Goal: Task Accomplishment & Management: Use online tool/utility

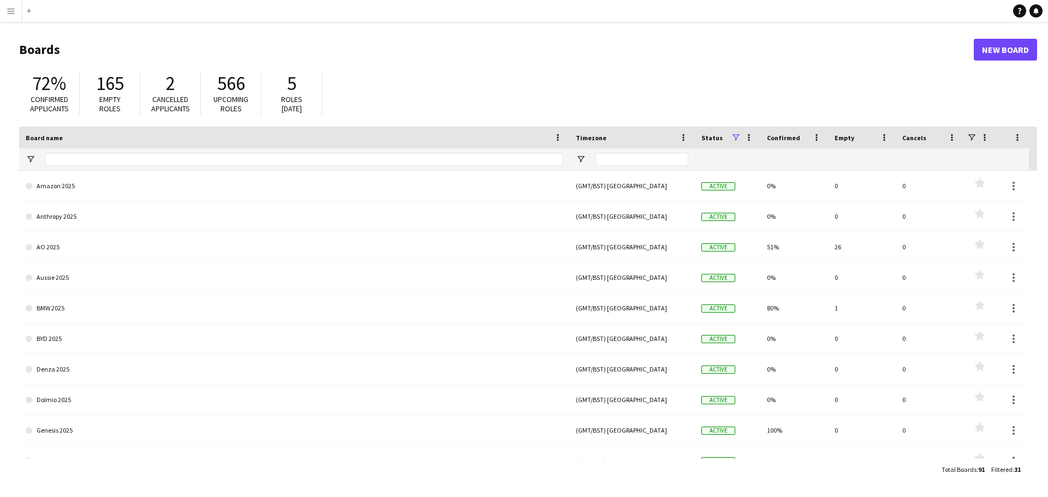
click at [1, 9] on button "Menu" at bounding box center [11, 11] width 22 height 22
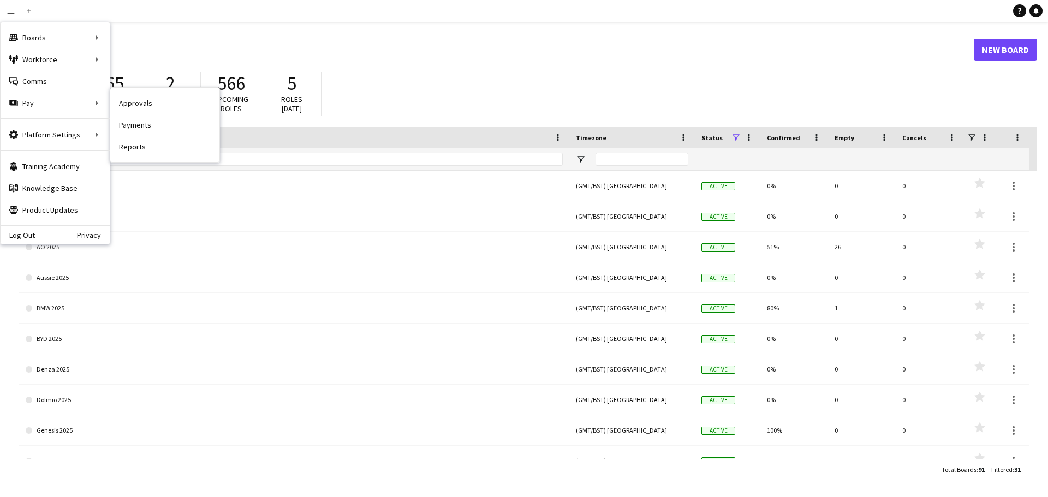
drag, startPoint x: 136, startPoint y: 125, endPoint x: 155, endPoint y: 128, distance: 19.4
click at [136, 125] on link "Payments" at bounding box center [164, 125] width 109 height 22
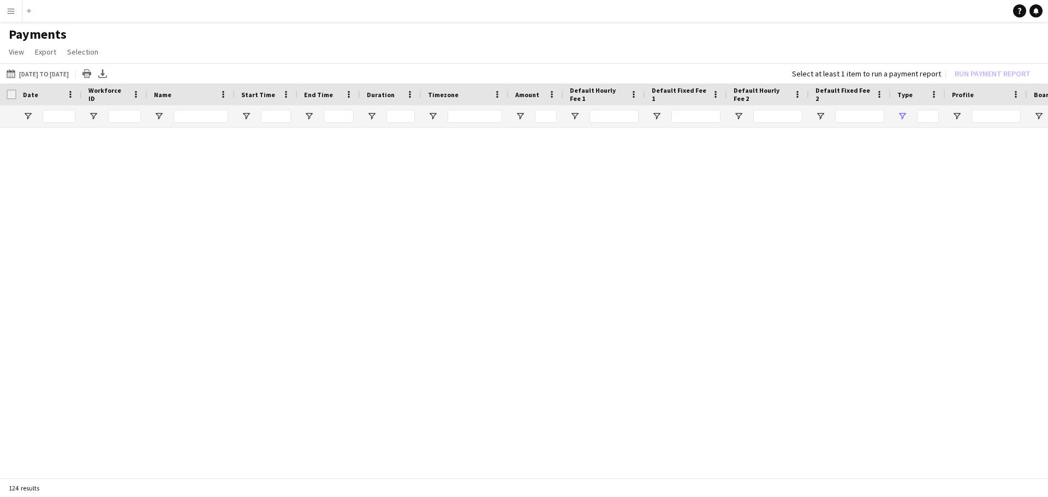
type input "***"
click at [542, 311] on link "Reset filters" at bounding box center [543, 310] width 39 height 8
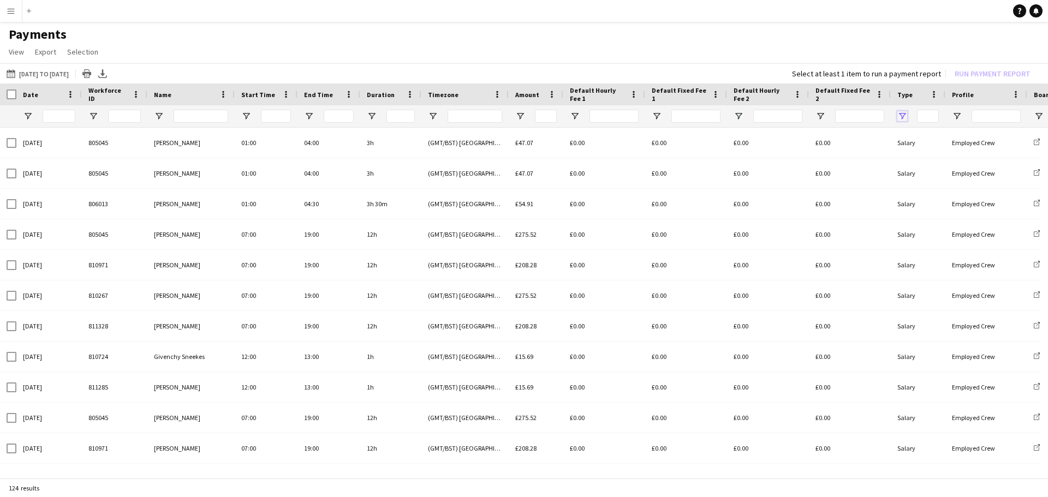
click at [904, 117] on span "Open Filter Menu" at bounding box center [902, 116] width 10 height 10
click at [887, 38] on h1 "Payments" at bounding box center [524, 34] width 1048 height 16
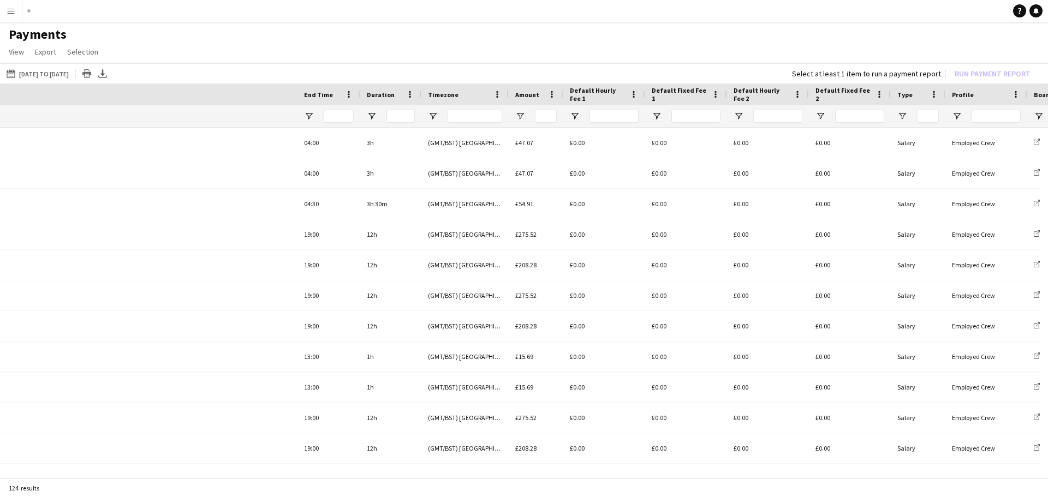
scroll to position [0, 784]
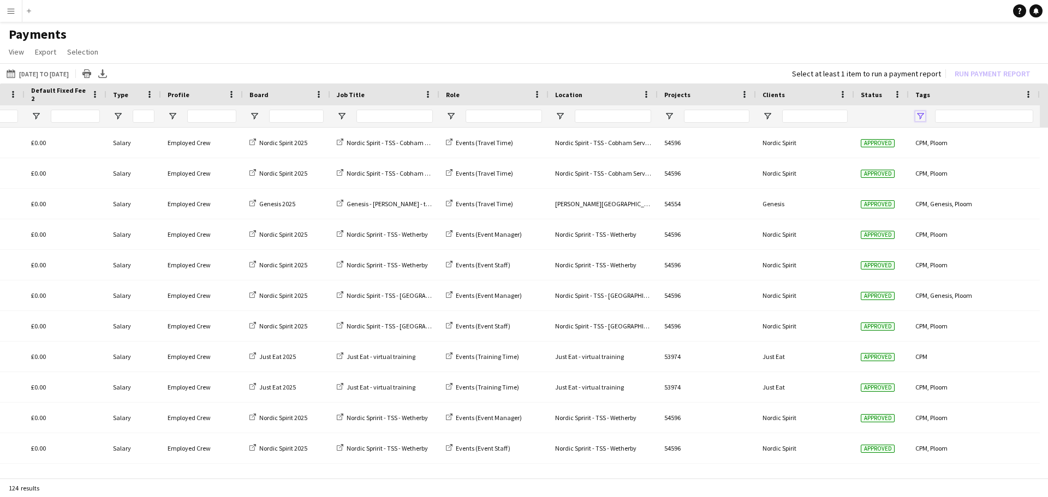
click at [922, 114] on span "Open Filter Menu" at bounding box center [920, 116] width 10 height 10
type input "**********"
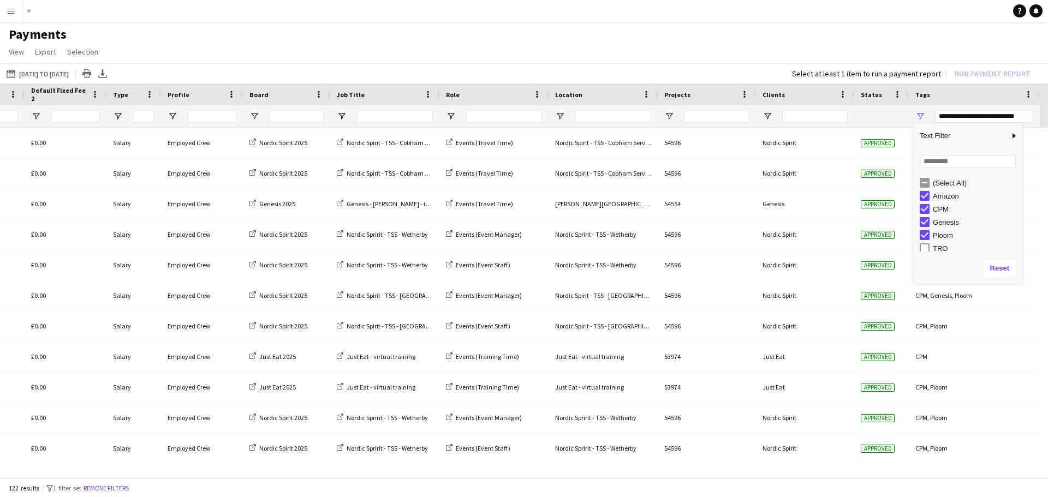
scroll to position [3, 0]
click at [183, 41] on h1 "Payments" at bounding box center [524, 34] width 1048 height 16
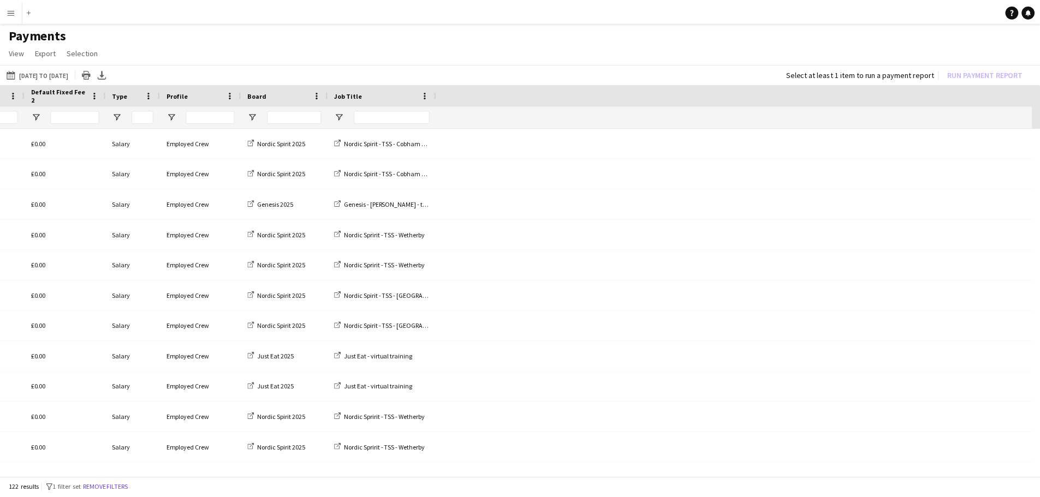
scroll to position [0, 0]
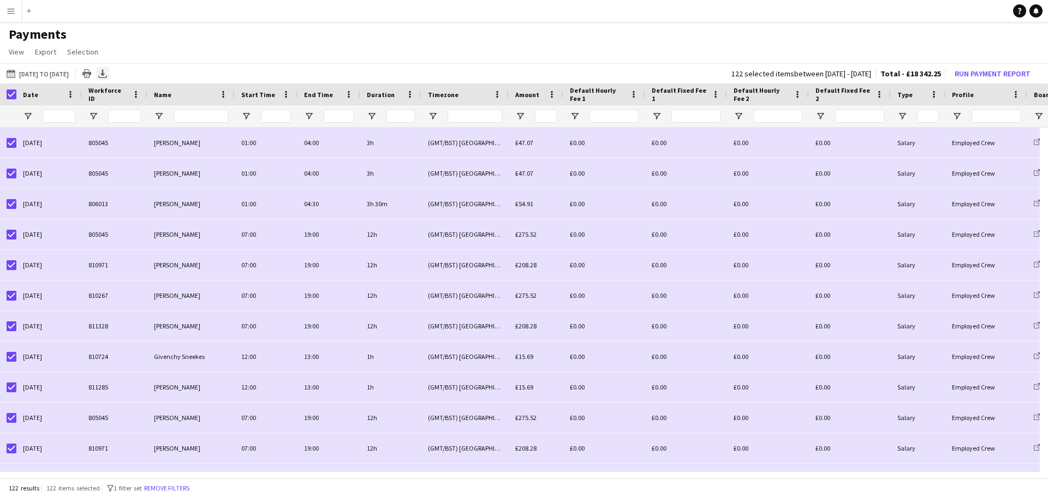
click at [107, 70] on icon "Export XLSX" at bounding box center [102, 73] width 9 height 9
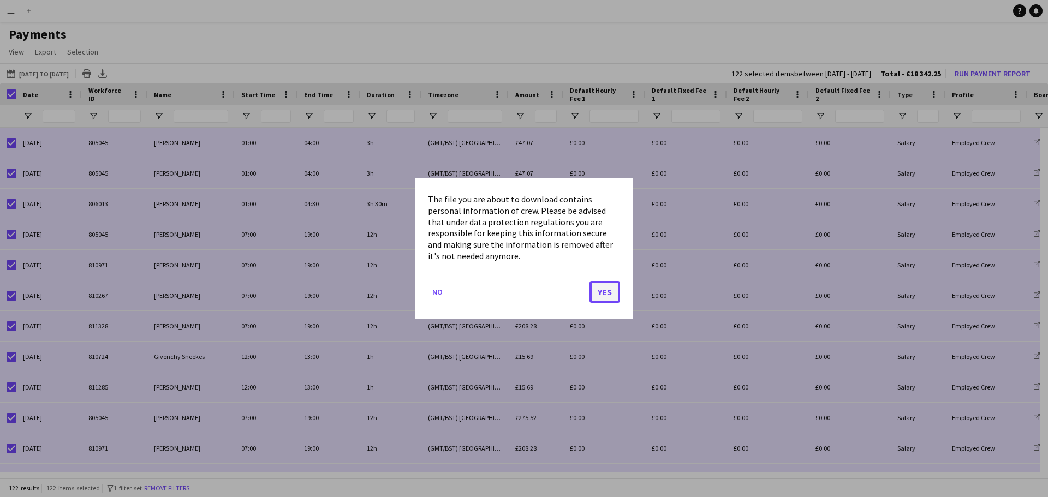
click at [600, 291] on button "Yes" at bounding box center [604, 292] width 31 height 22
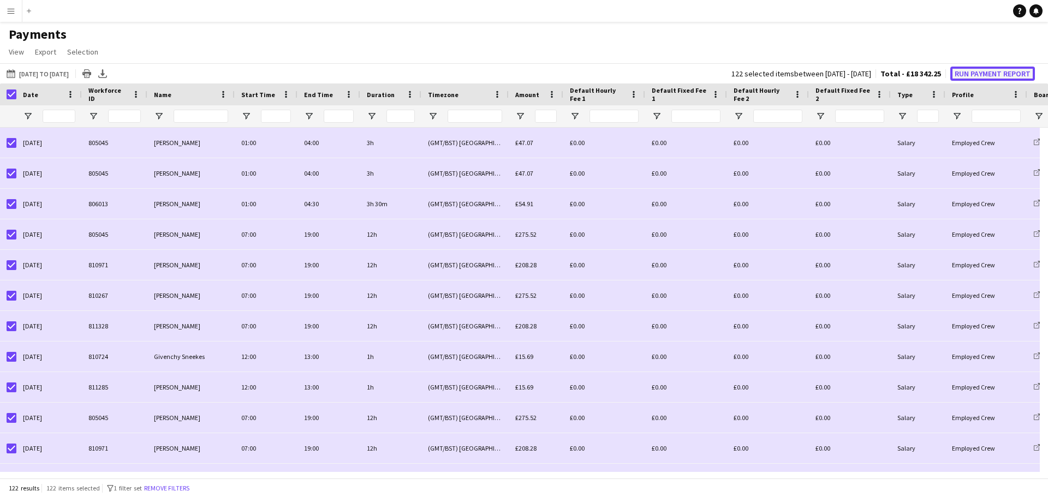
click at [987, 72] on button "Run Payment Report" at bounding box center [992, 74] width 85 height 14
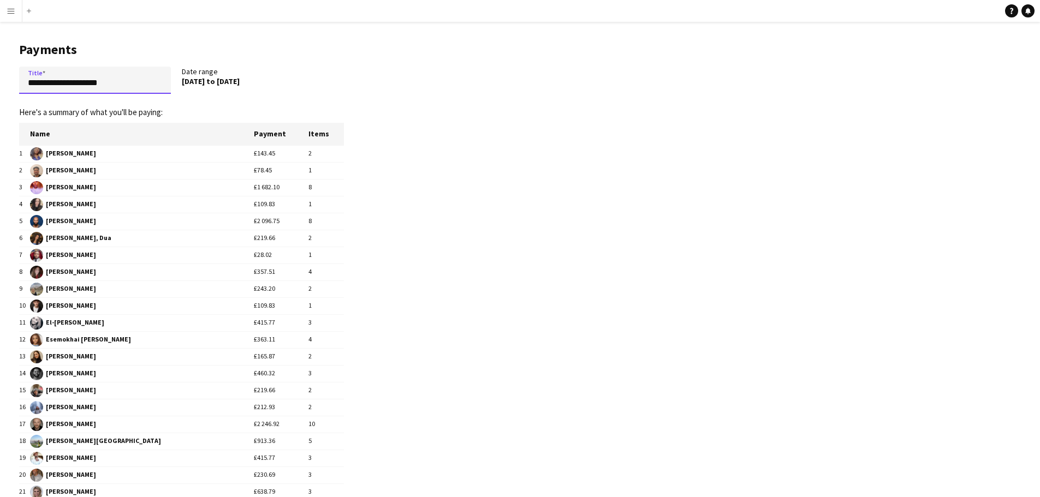
drag, startPoint x: 138, startPoint y: 84, endPoint x: 8, endPoint y: 80, distance: 130.5
click at [8, 80] on main "**********" at bounding box center [177, 429] width 355 height 815
type input "**********"
click at [279, 87] on div "Date range [DATE] to [DATE]" at bounding box center [263, 83] width 163 height 32
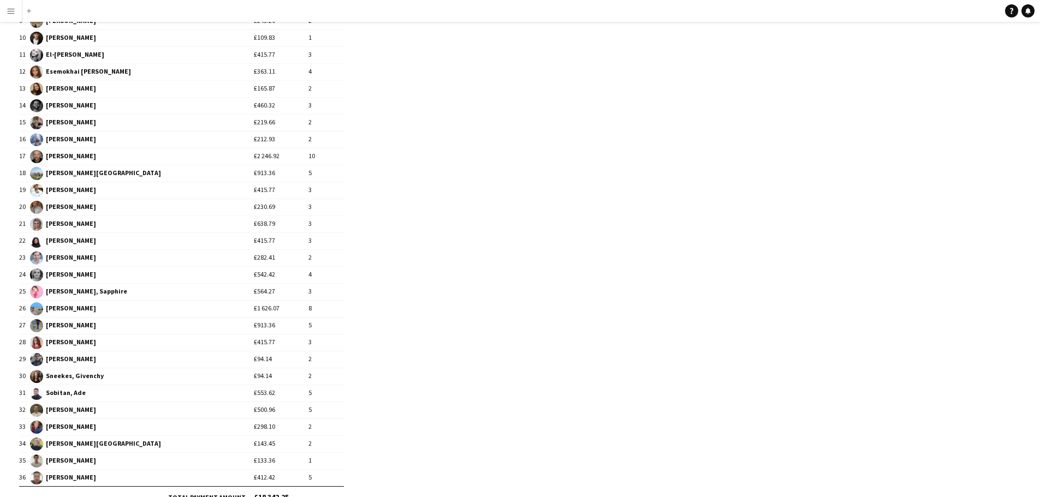
scroll to position [339, 0]
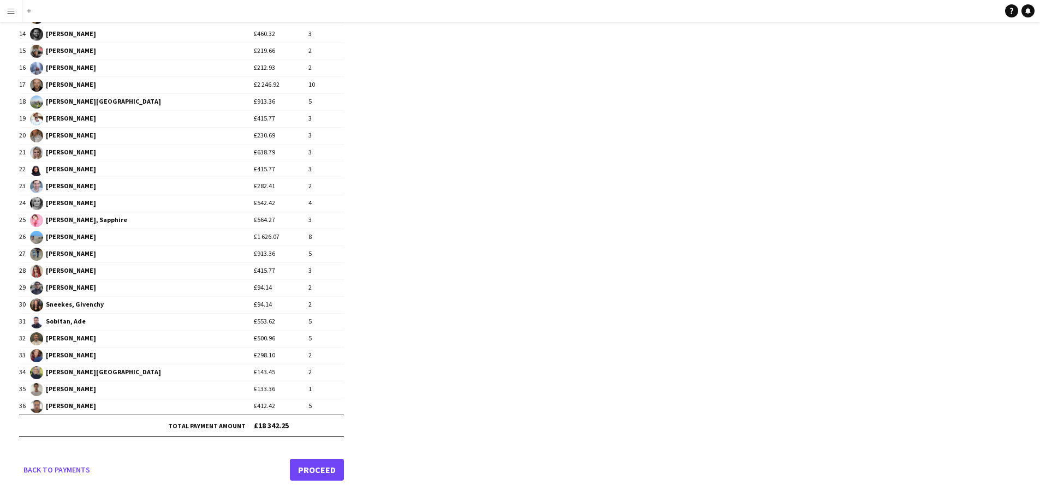
click at [317, 467] on link "Proceed" at bounding box center [317, 470] width 54 height 22
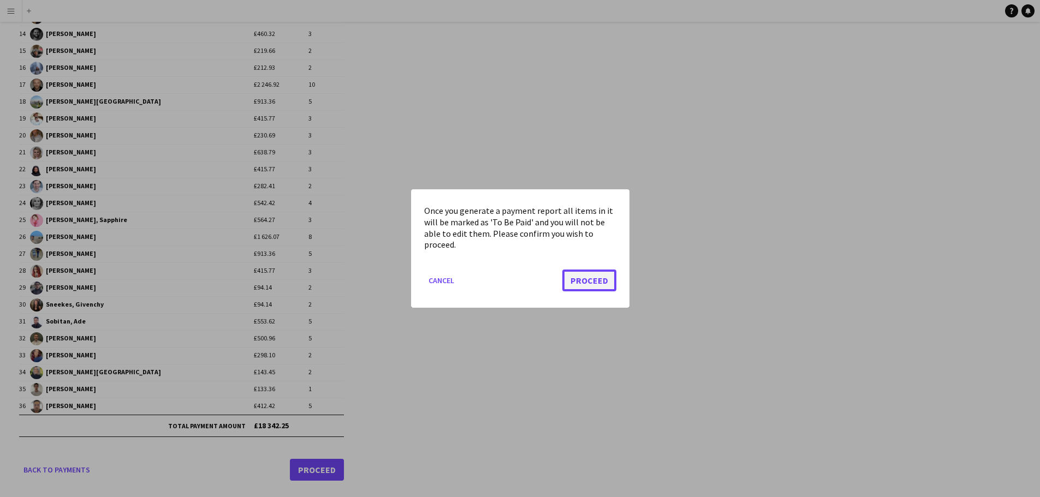
click at [591, 283] on button "Proceed" at bounding box center [589, 281] width 54 height 22
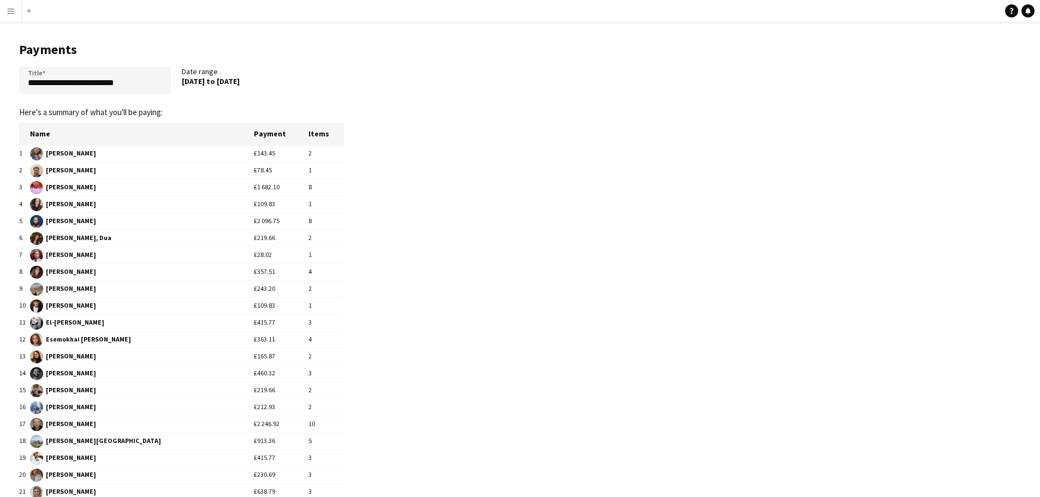
scroll to position [339, 0]
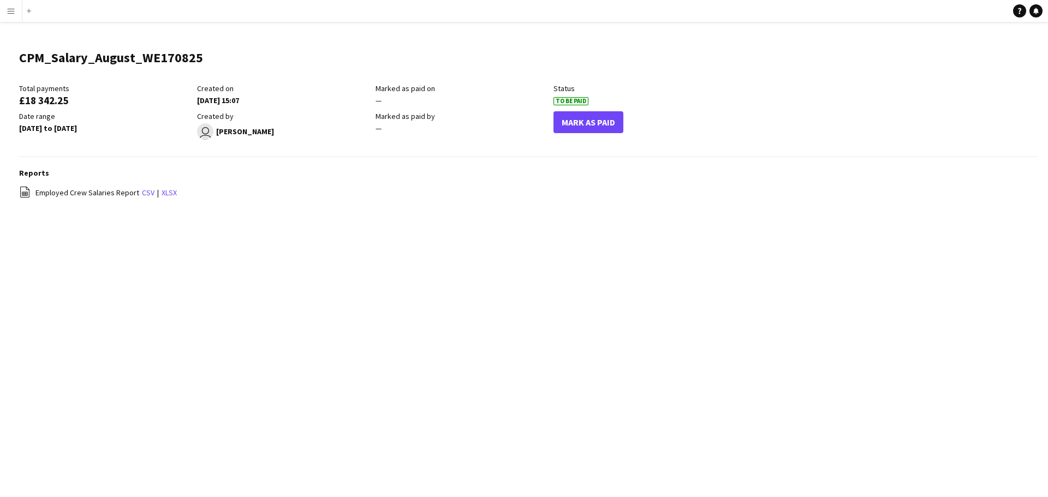
click at [12, 8] on app-icon "Menu" at bounding box center [11, 11] width 9 height 9
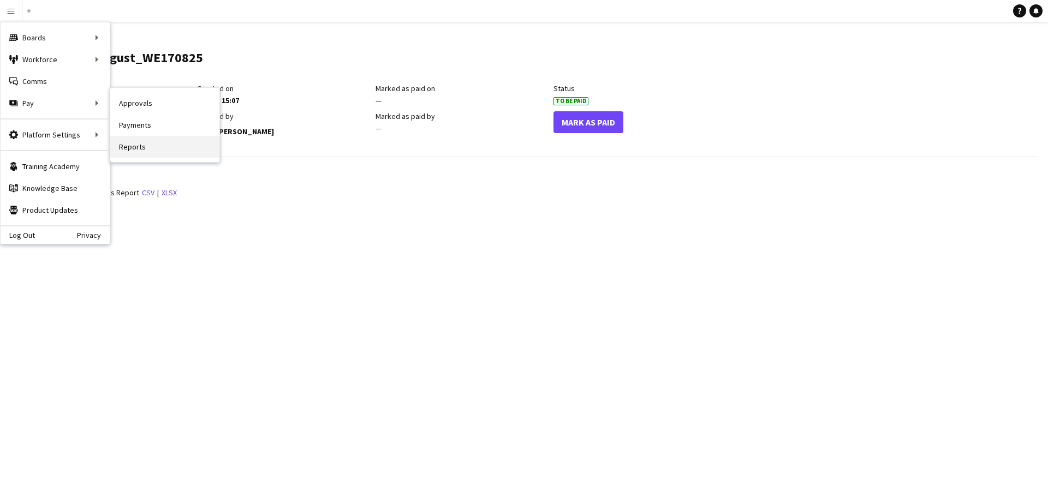
click at [138, 142] on link "Reports" at bounding box center [164, 147] width 109 height 22
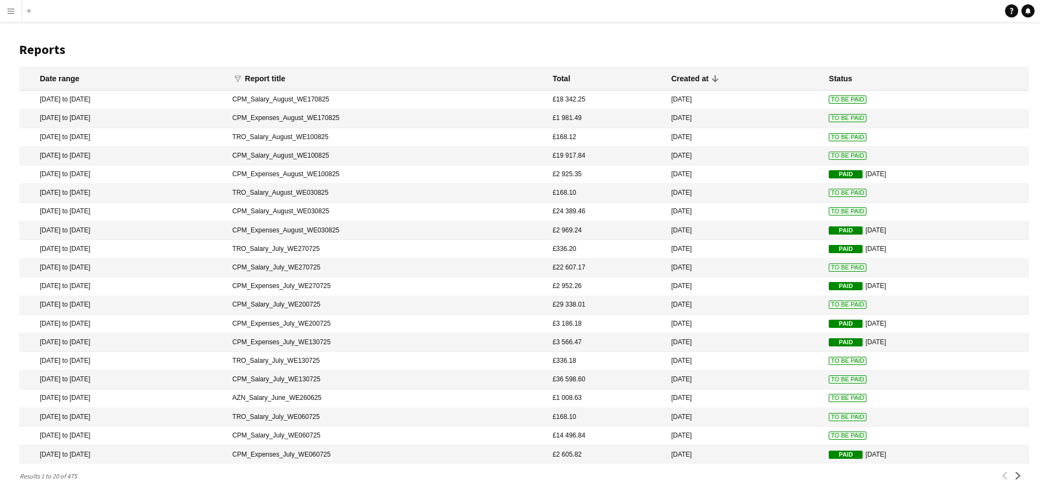
click at [7, 4] on button "Menu" at bounding box center [11, 11] width 22 height 22
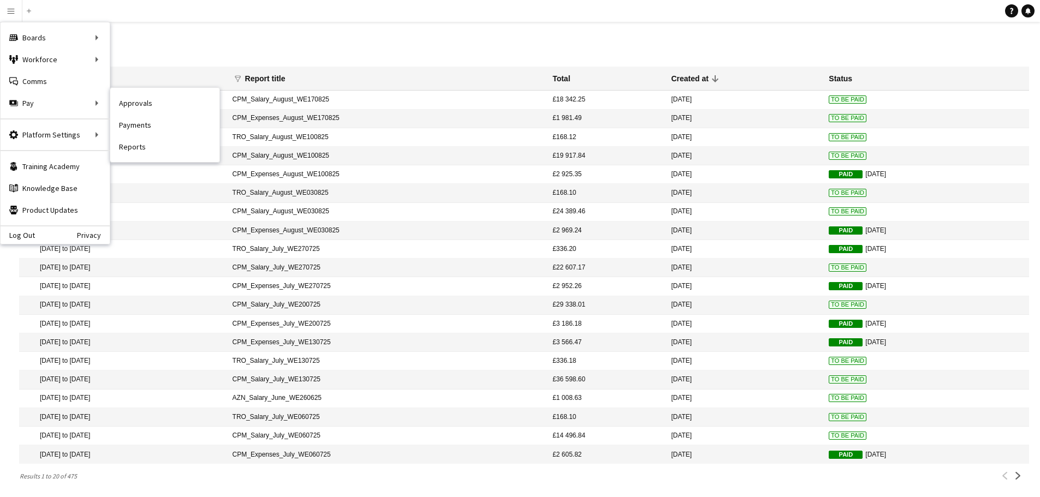
click at [133, 124] on link "Payments" at bounding box center [164, 125] width 109 height 22
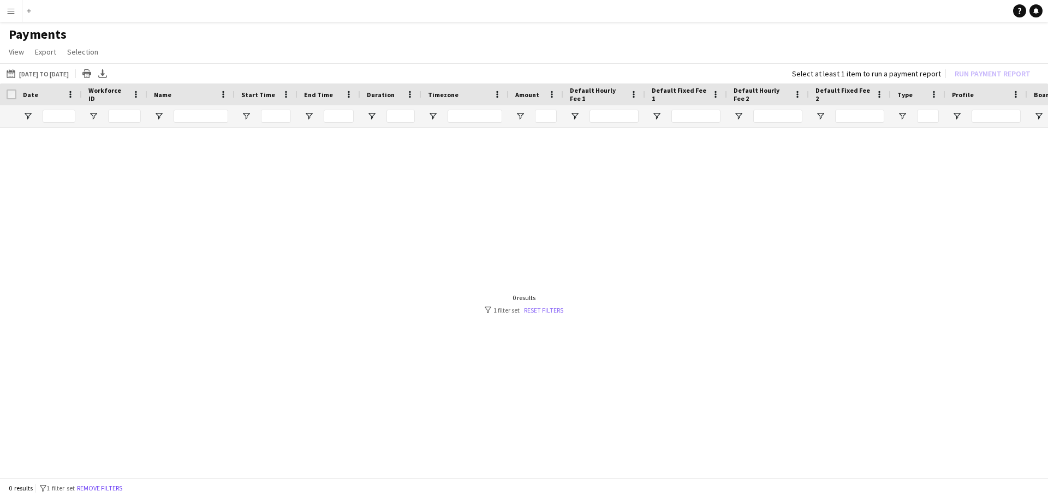
click at [560, 313] on link "Reset filters" at bounding box center [543, 310] width 39 height 8
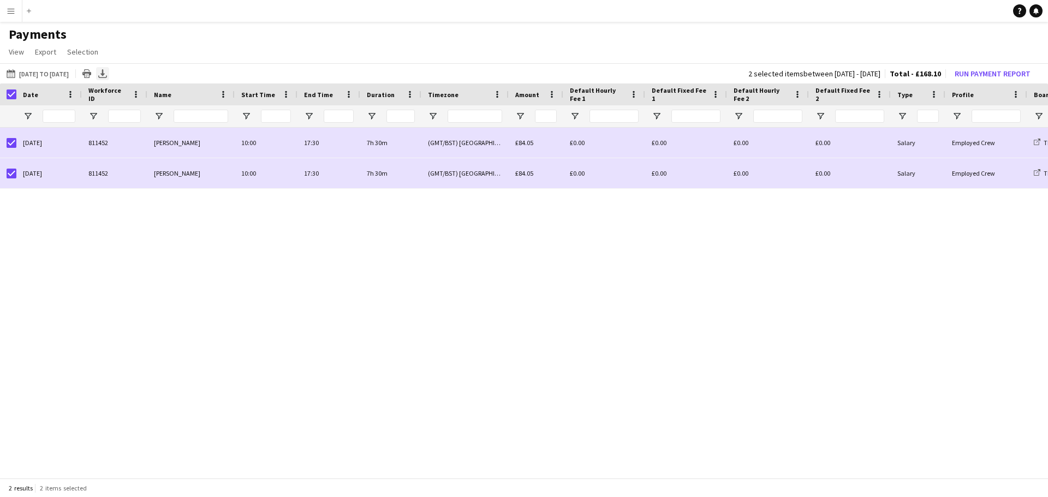
click at [105, 75] on icon at bounding box center [102, 72] width 4 height 7
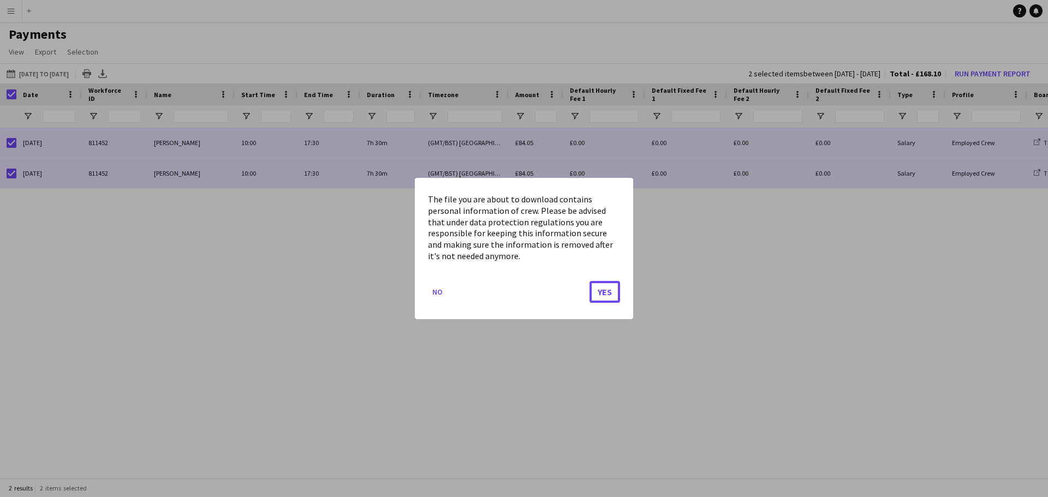
click at [610, 295] on button "Yes" at bounding box center [604, 292] width 31 height 22
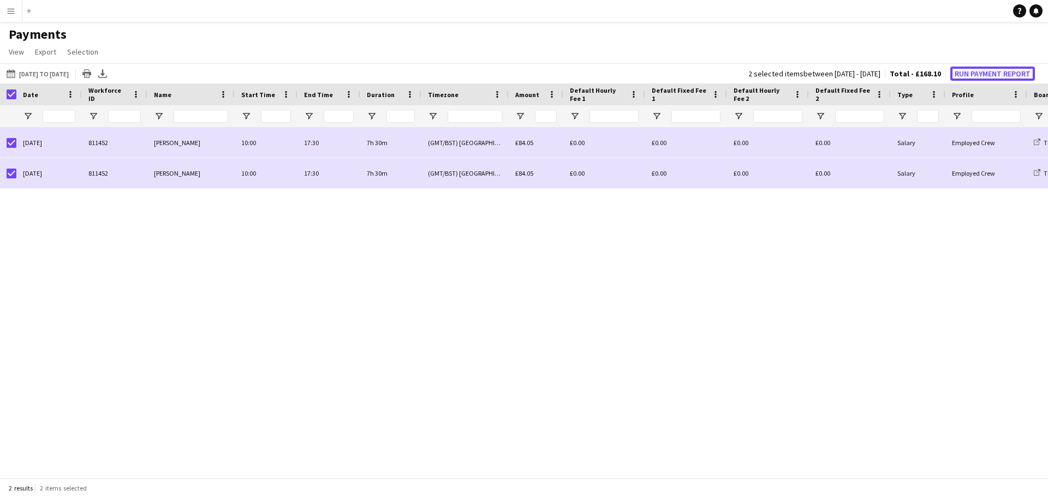
click at [978, 75] on button "Run Payment Report" at bounding box center [992, 74] width 85 height 14
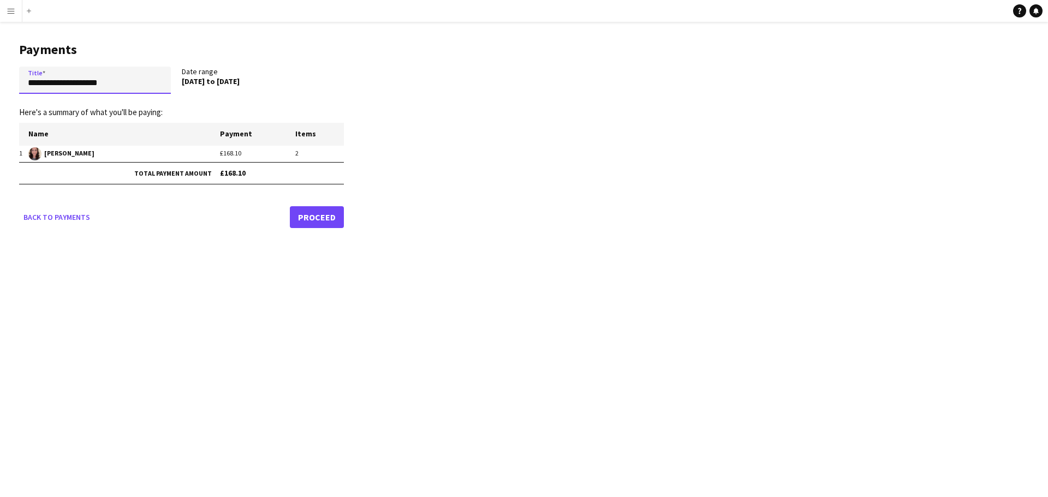
drag, startPoint x: 124, startPoint y: 87, endPoint x: -13, endPoint y: 80, distance: 137.2
click at [0, 80] on html "**********" at bounding box center [524, 248] width 1048 height 497
type input "**********"
click at [323, 214] on link "Proceed" at bounding box center [317, 217] width 54 height 22
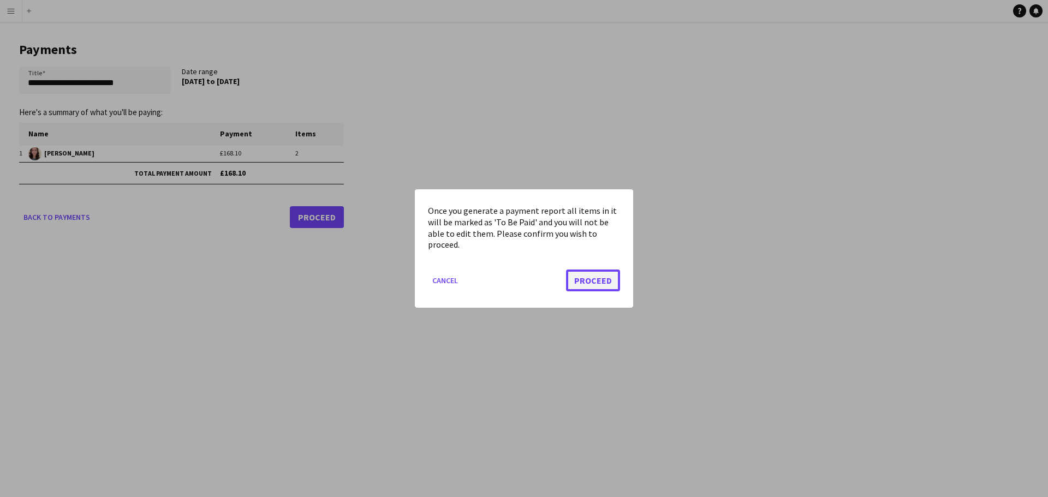
click at [603, 278] on button "Proceed" at bounding box center [593, 281] width 54 height 22
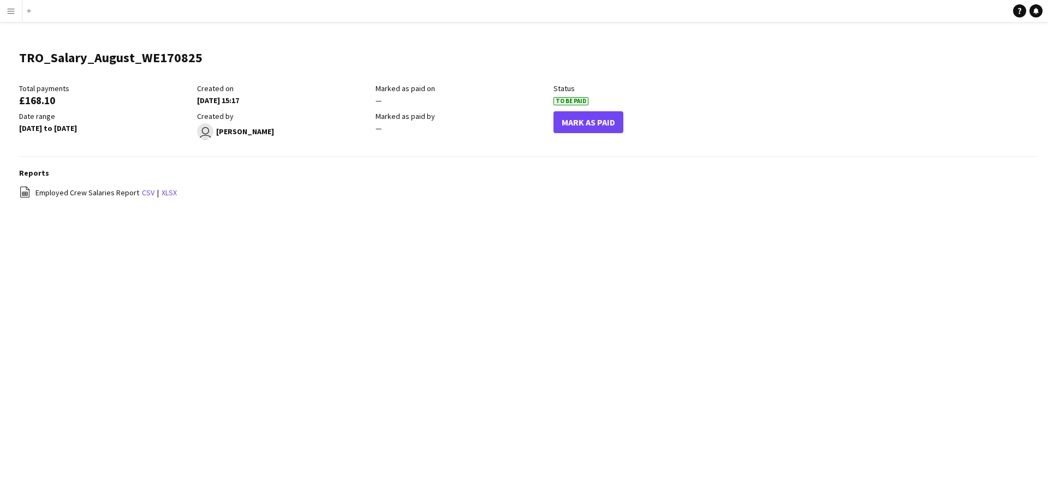
click at [12, 7] on app-icon "Menu" at bounding box center [11, 11] width 9 height 9
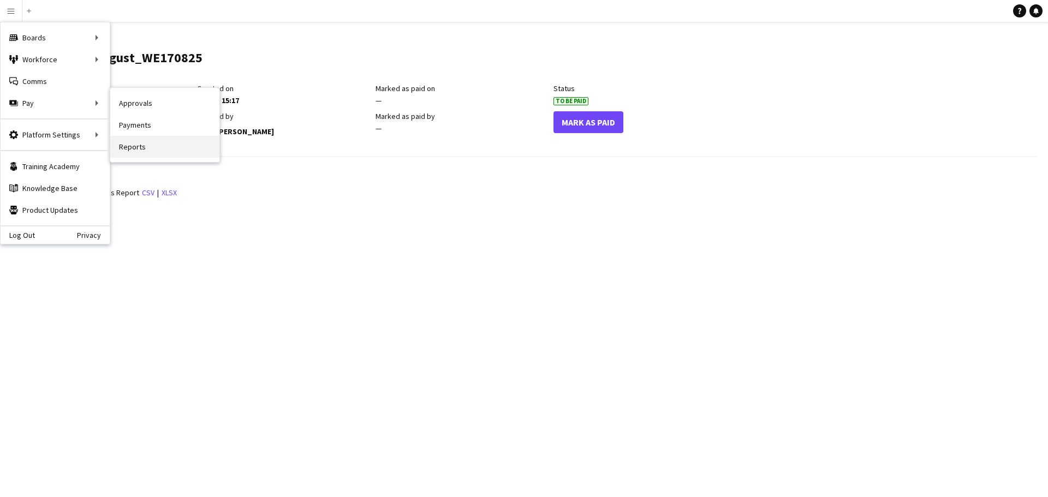
click at [136, 145] on link "Reports" at bounding box center [164, 147] width 109 height 22
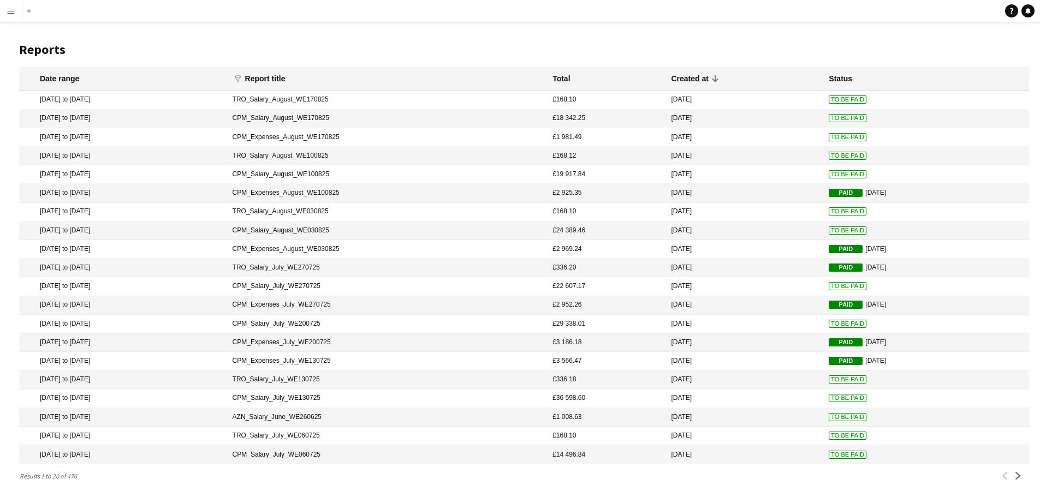
click at [571, 117] on mat-cell "£18 342.25" at bounding box center [606, 119] width 118 height 19
